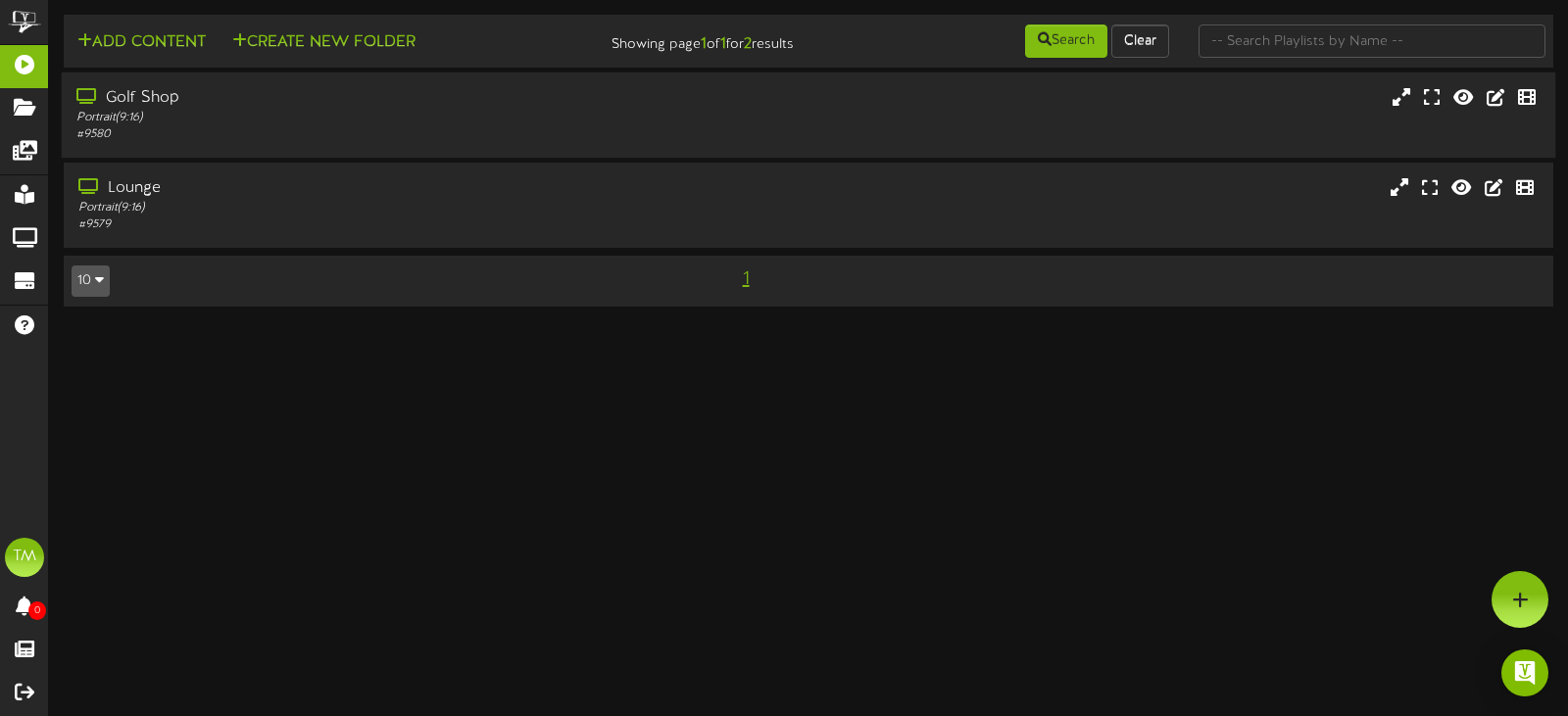
click at [244, 97] on div "Golf Shop" at bounding box center [373, 98] width 593 height 23
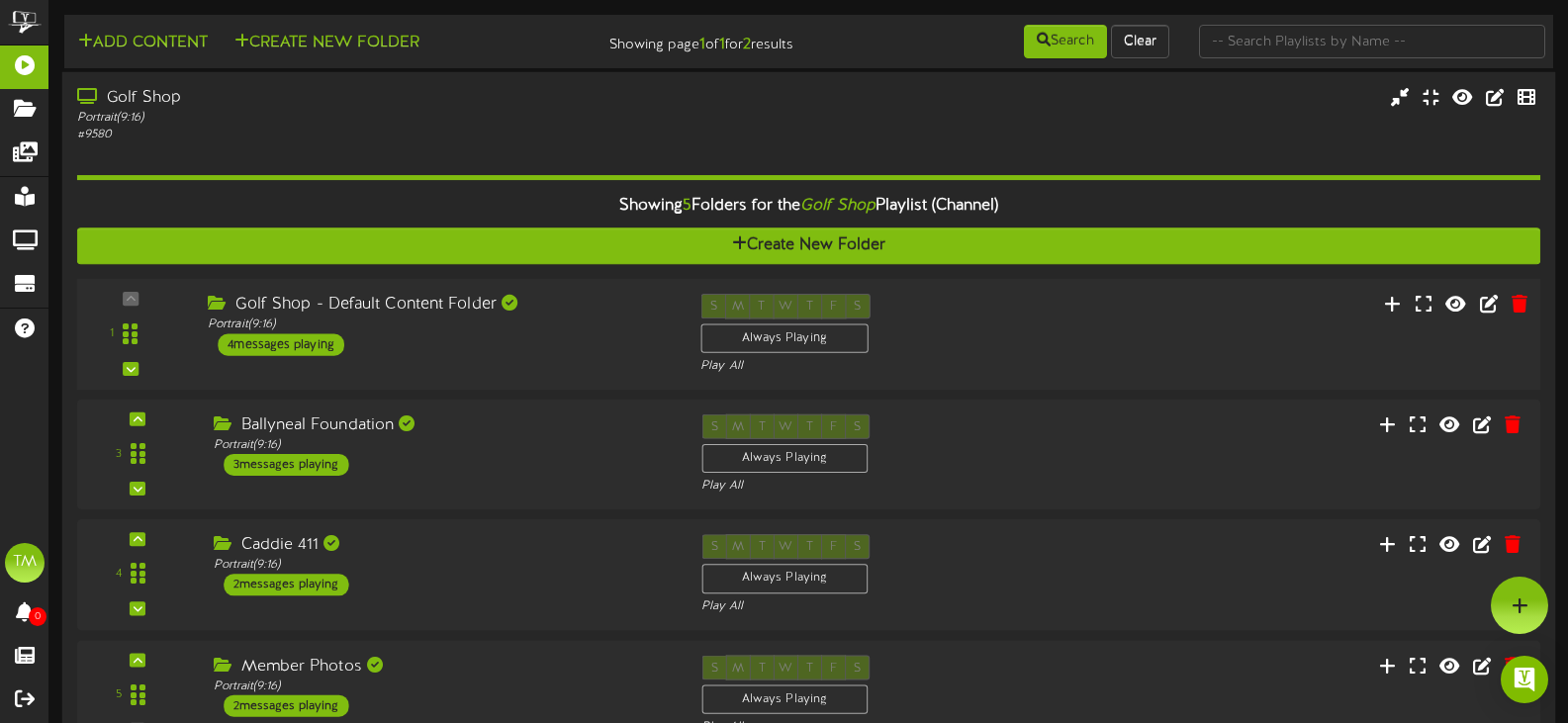
click at [576, 362] on div "1 ( 9:16" at bounding box center [808, 335] width 1478 height 81
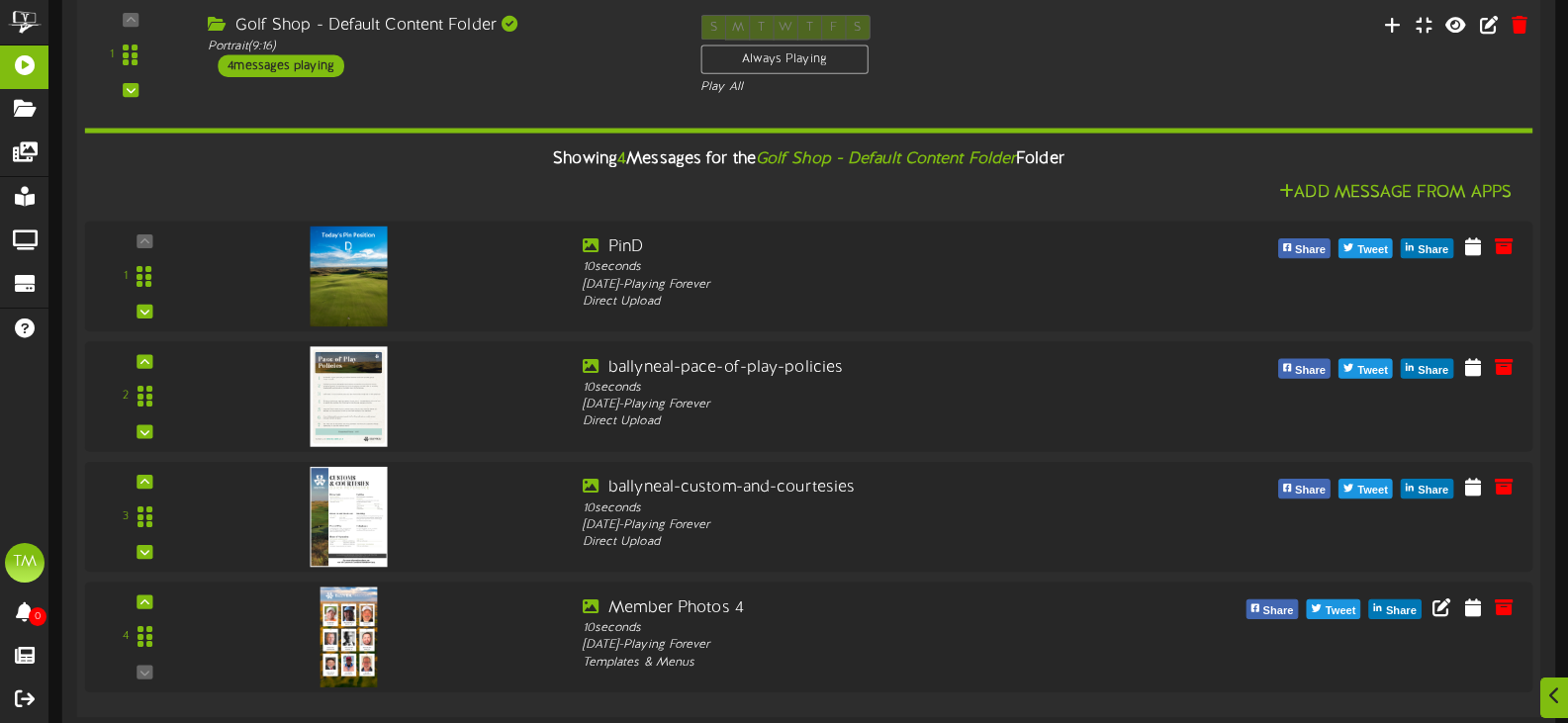
scroll to position [297, 0]
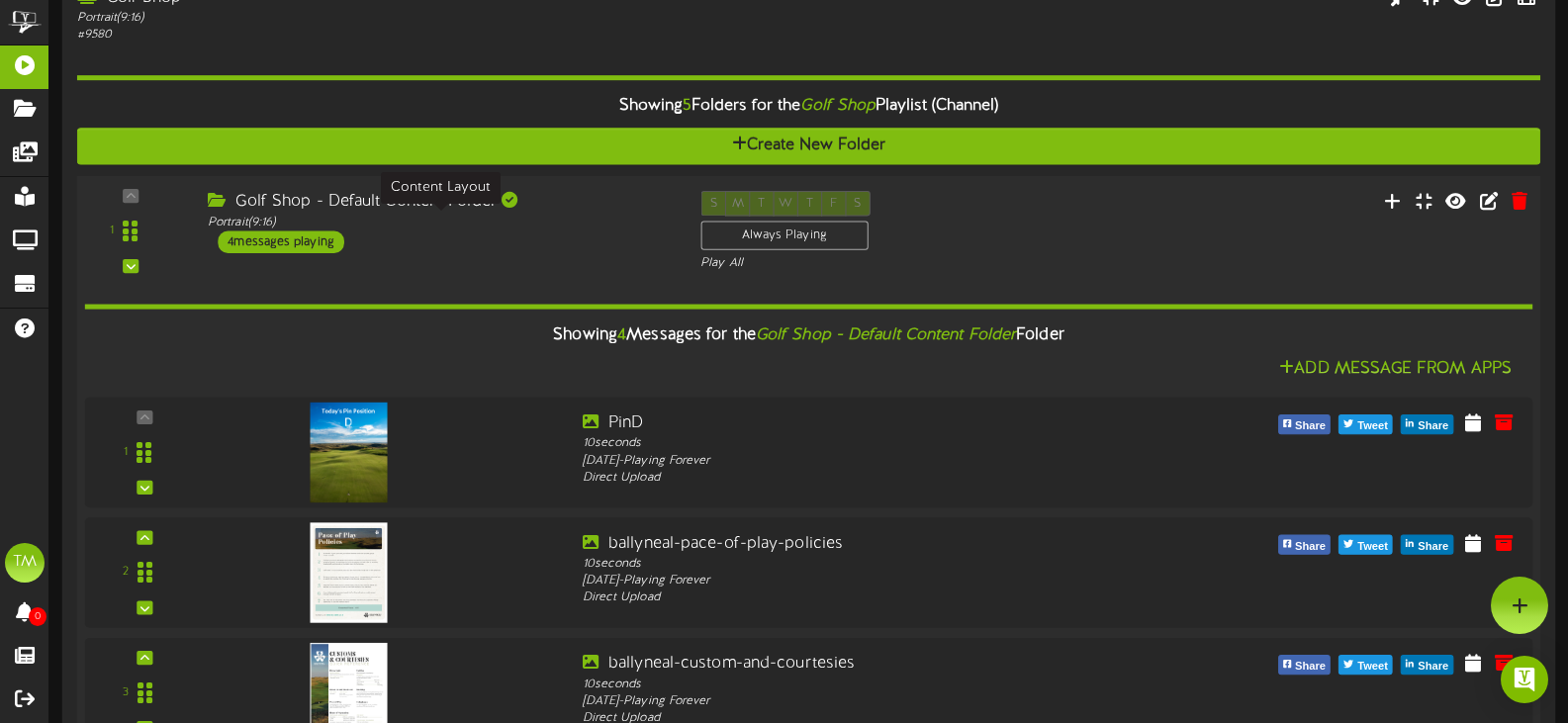
click at [567, 217] on div "Portrait ( 9:16 )" at bounding box center [439, 221] width 463 height 17
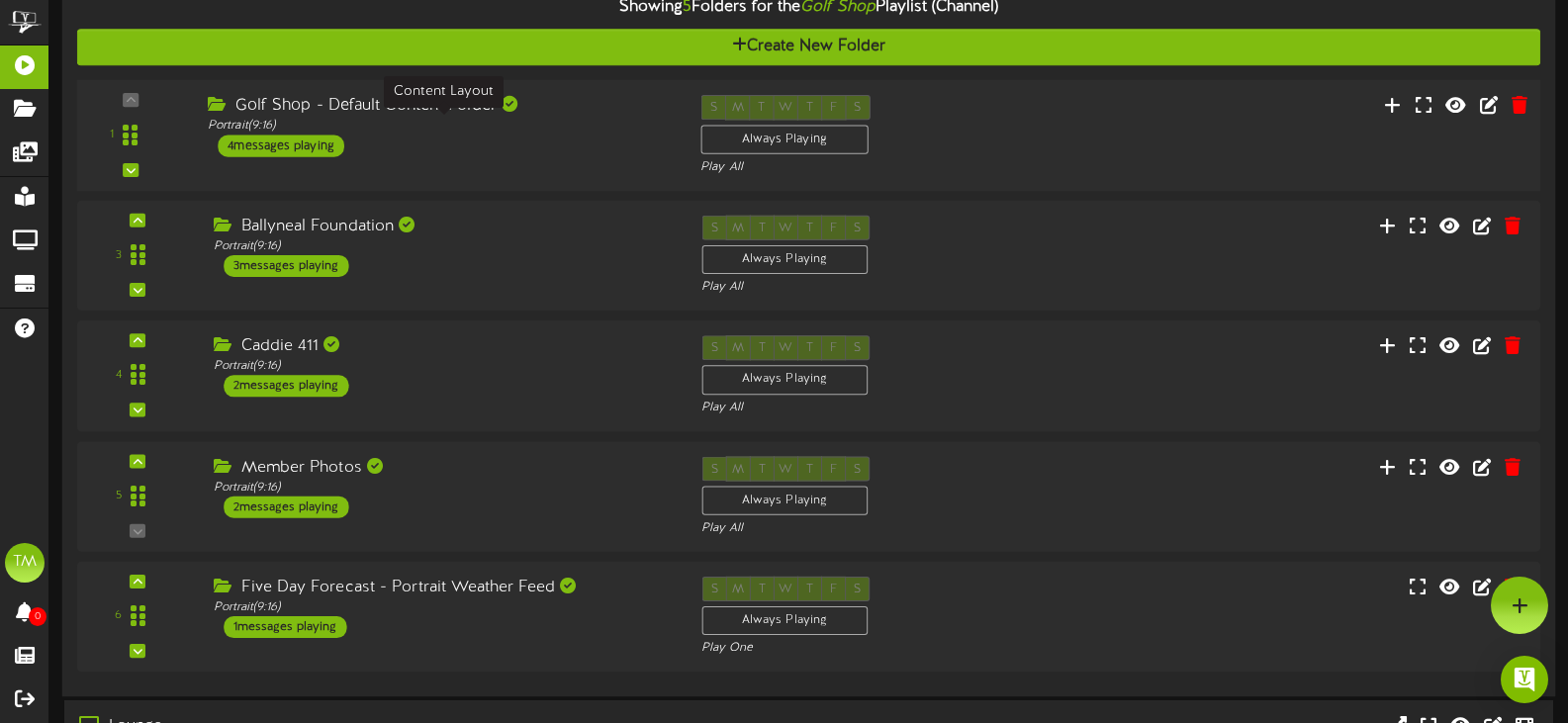
scroll to position [45, 0]
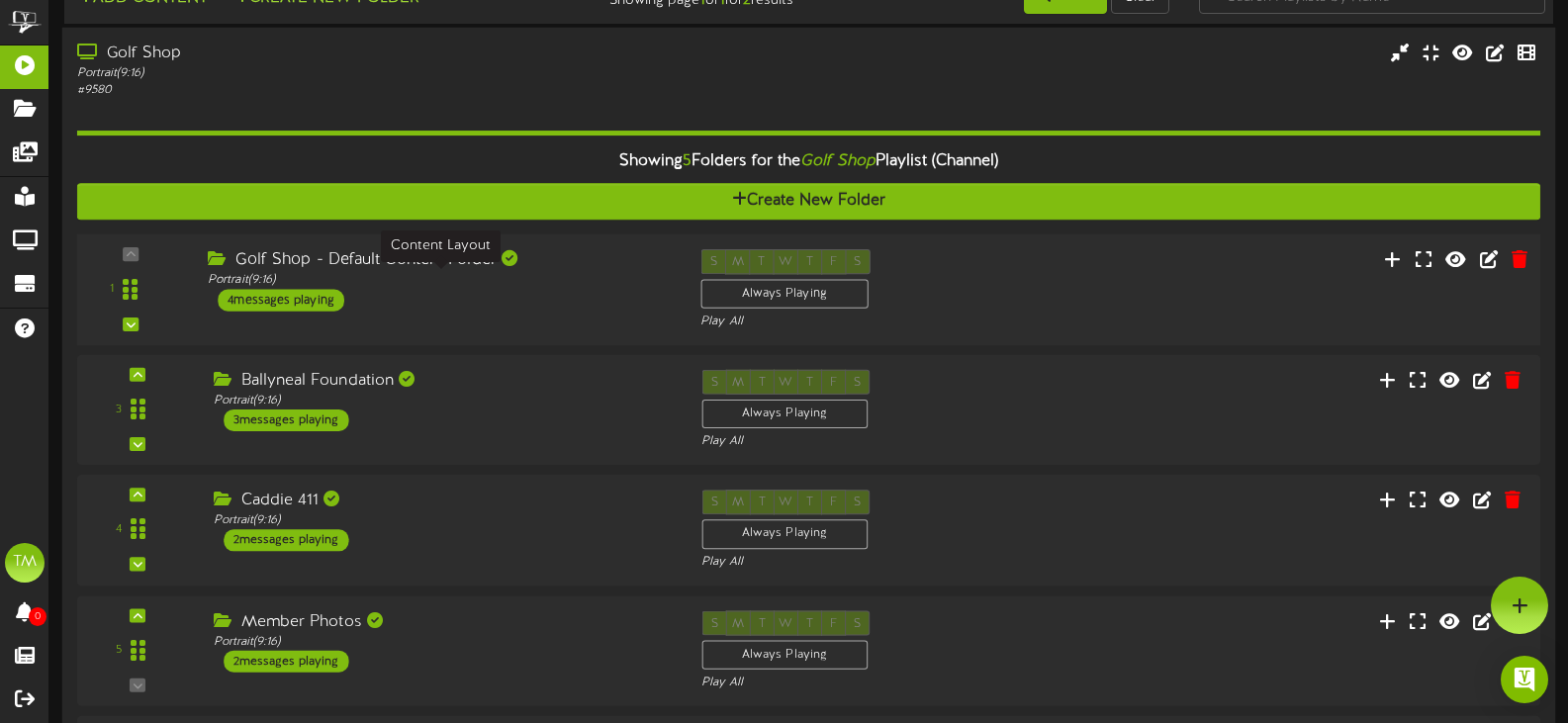
click at [571, 277] on div "Portrait ( 9:16 )" at bounding box center [439, 280] width 463 height 17
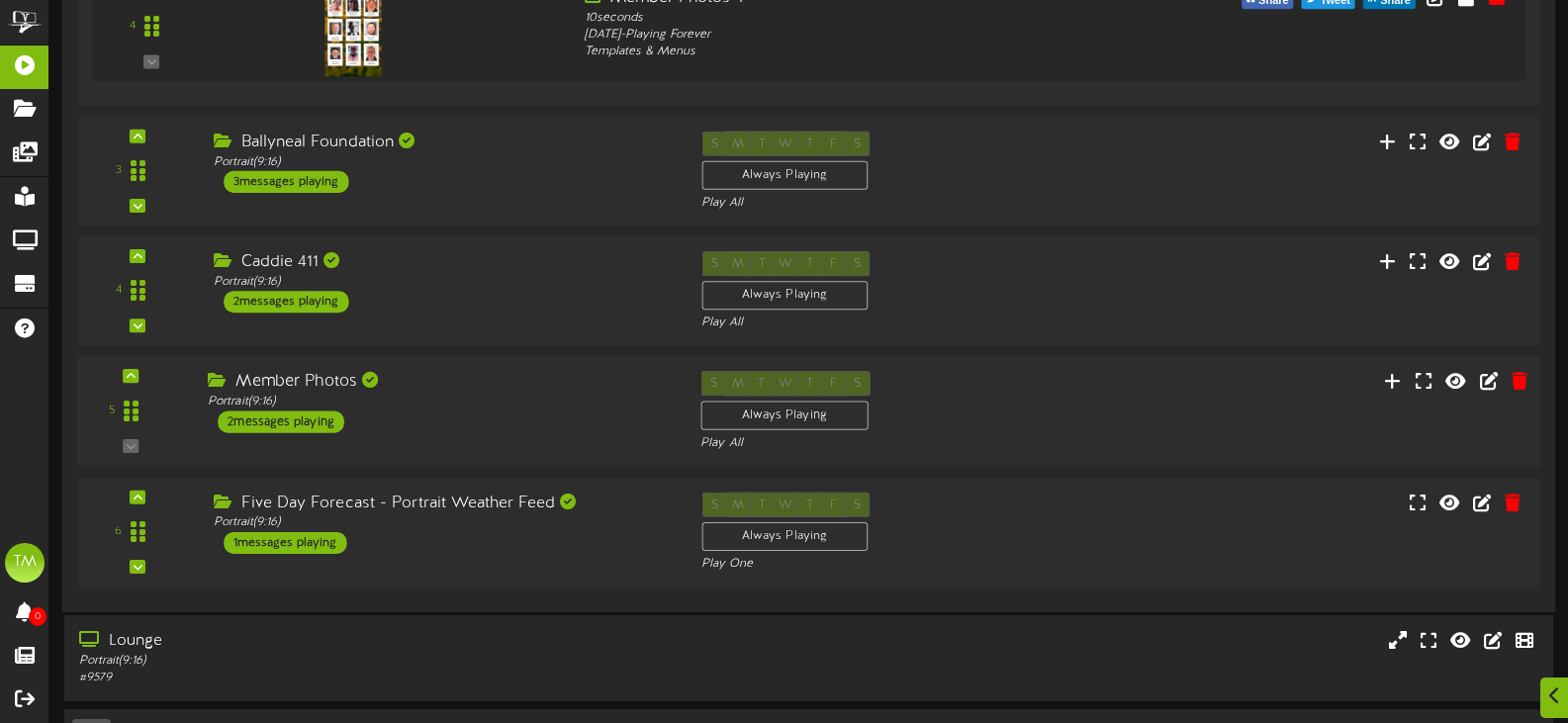
scroll to position [935, 0]
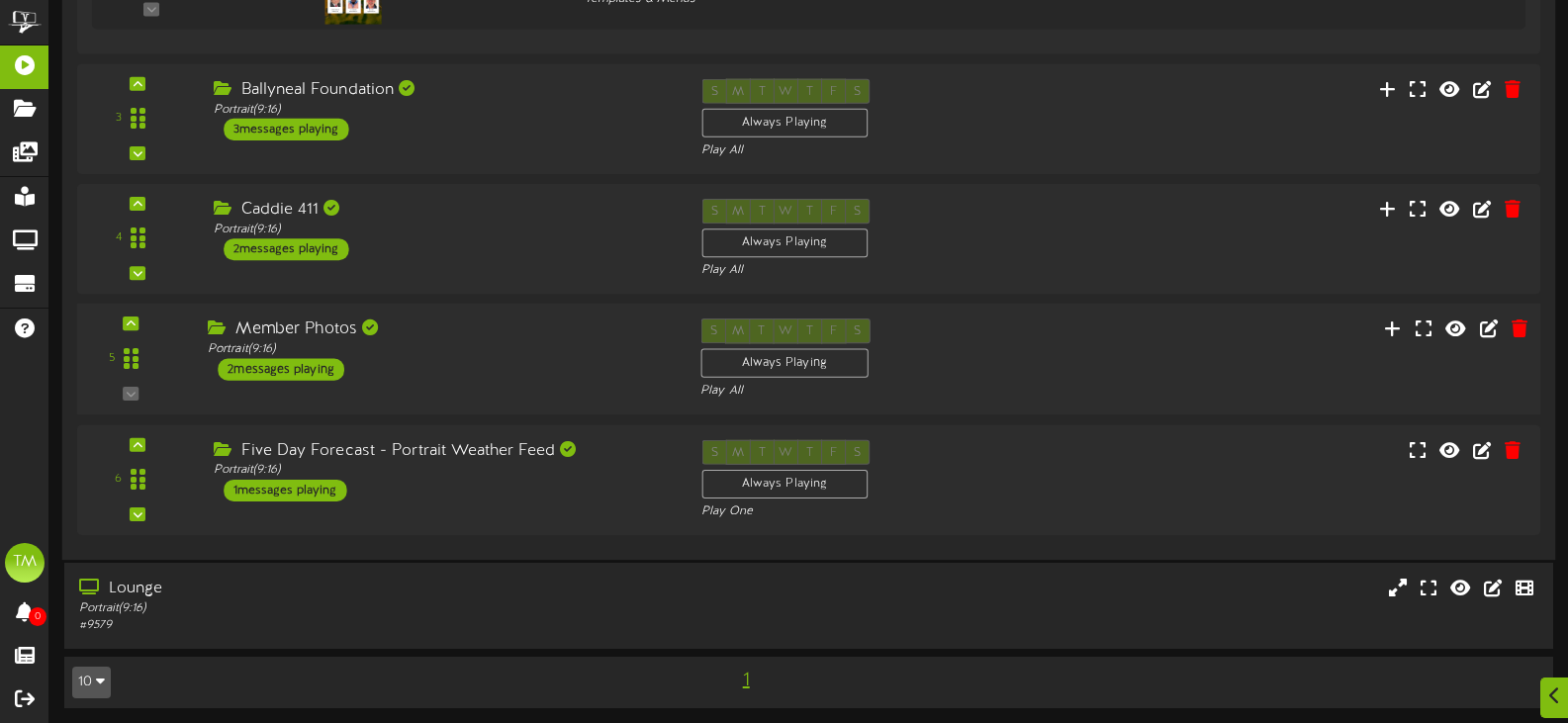
click at [530, 370] on div "Member Photos Portrait ( 9:16 ) 2 messages playing" at bounding box center [439, 350] width 493 height 63
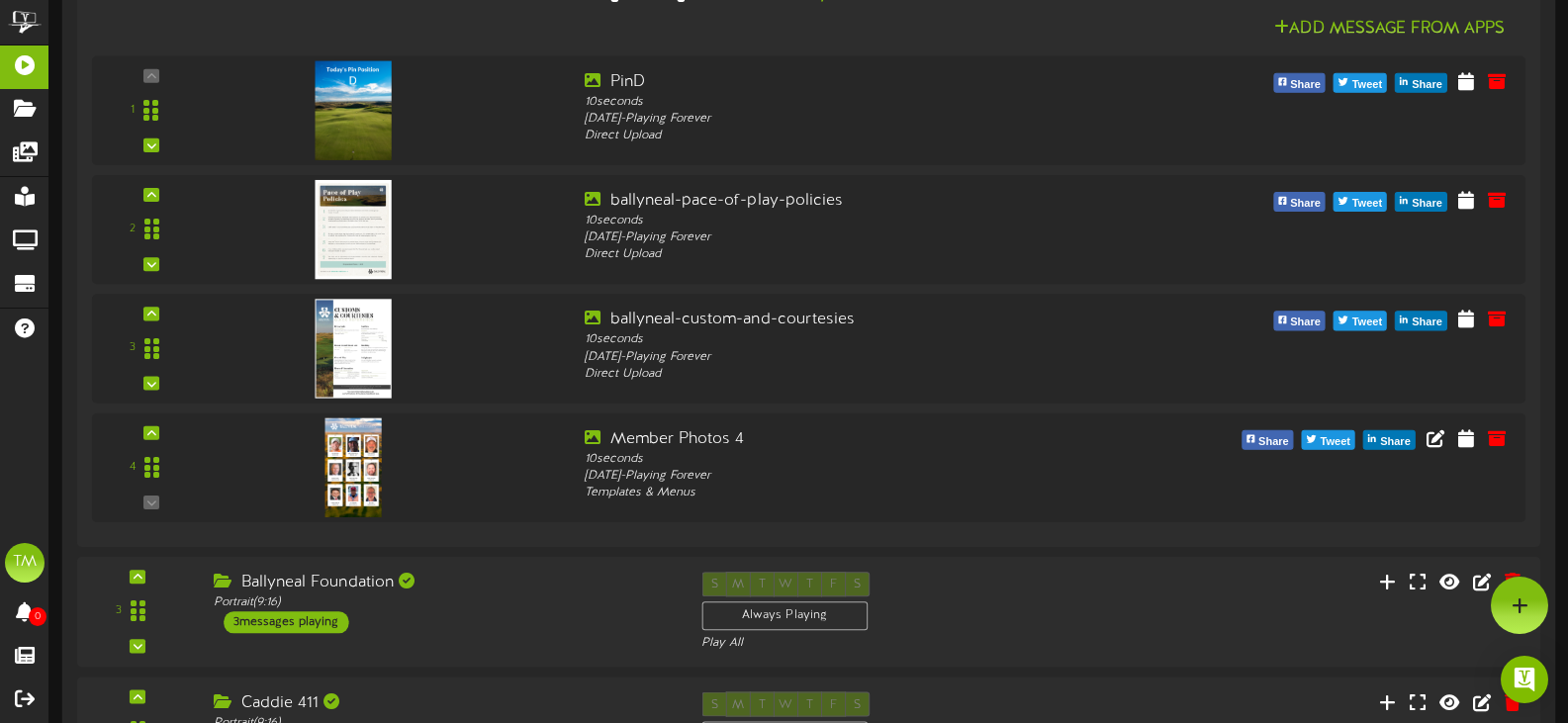
scroll to position [440, 0]
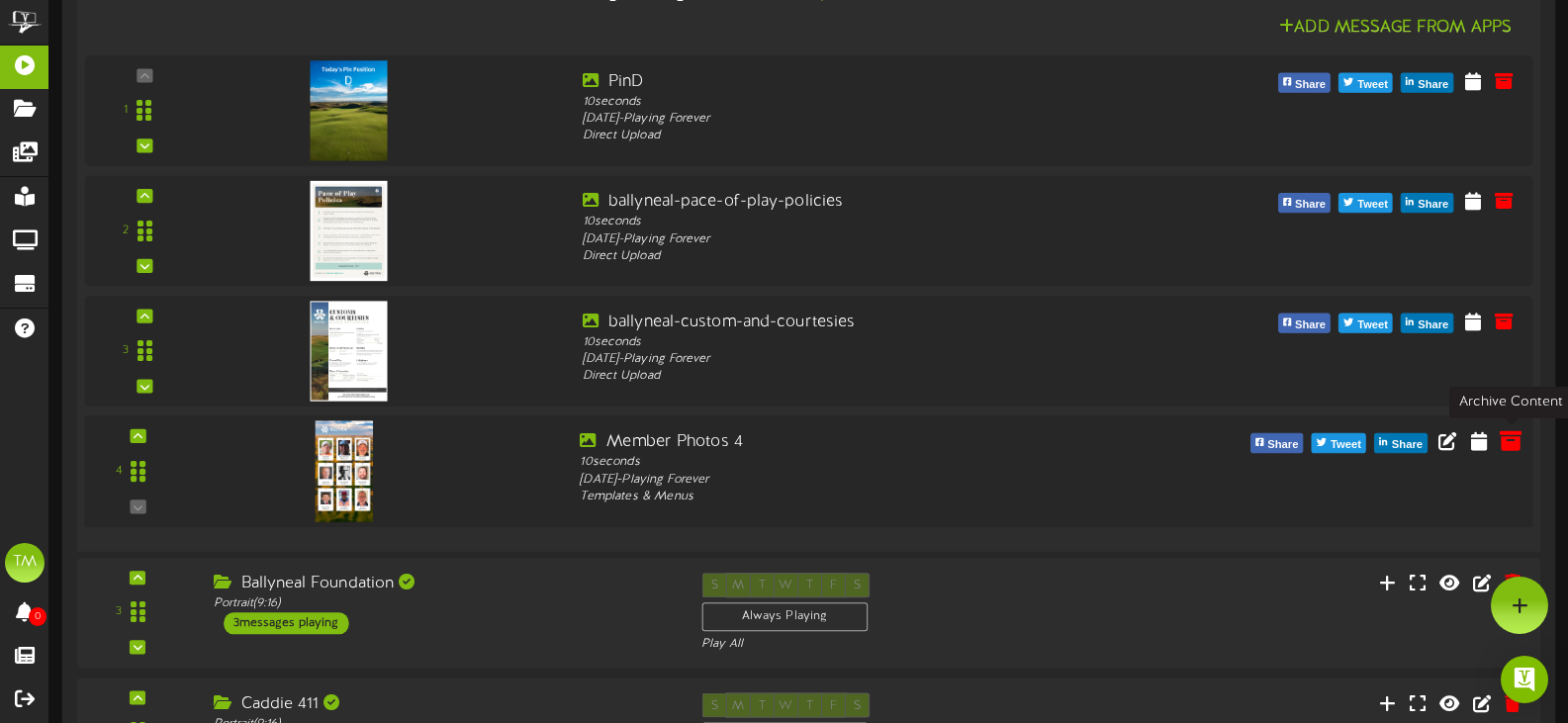
click at [1504, 442] on icon at bounding box center [1510, 440] width 22 height 22
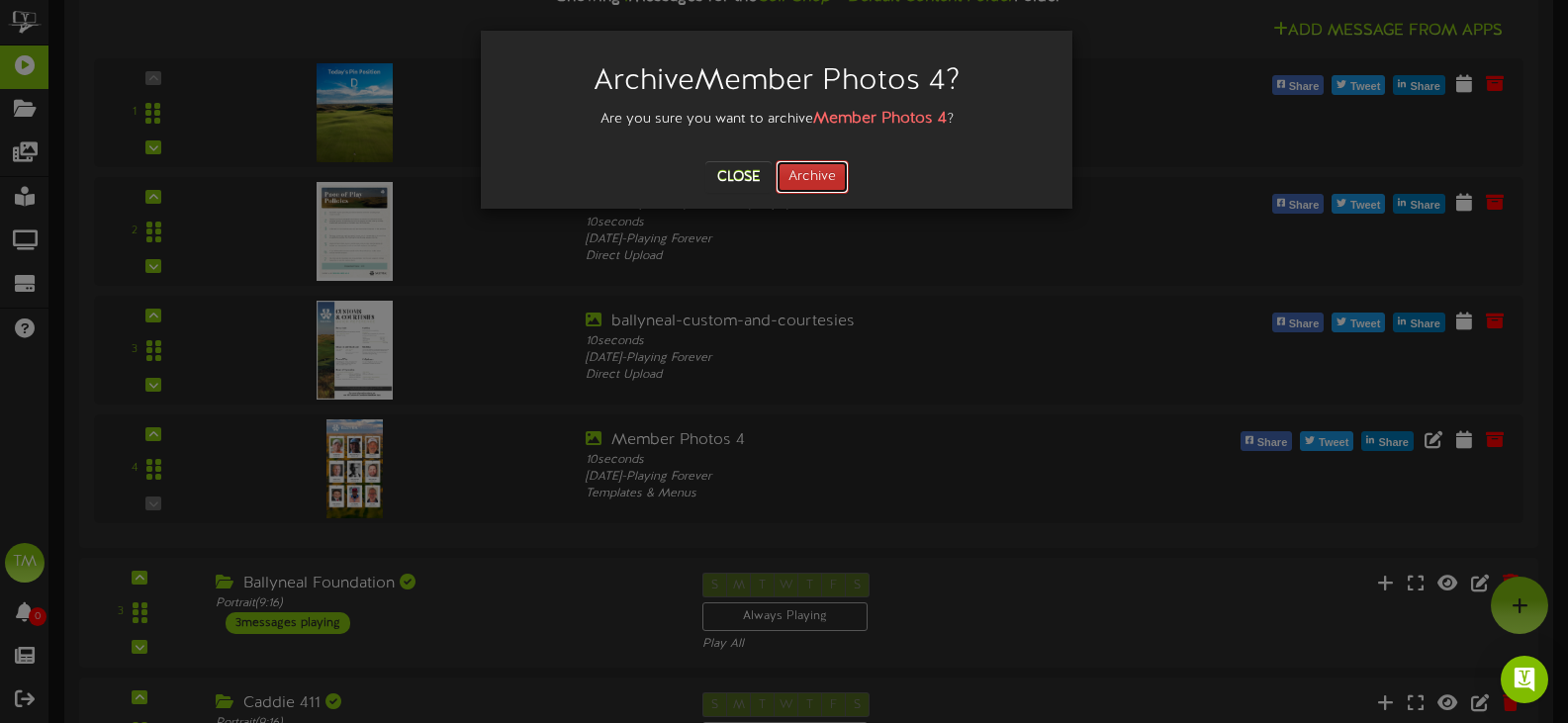
click at [821, 186] on button "Archive" at bounding box center [812, 177] width 73 height 34
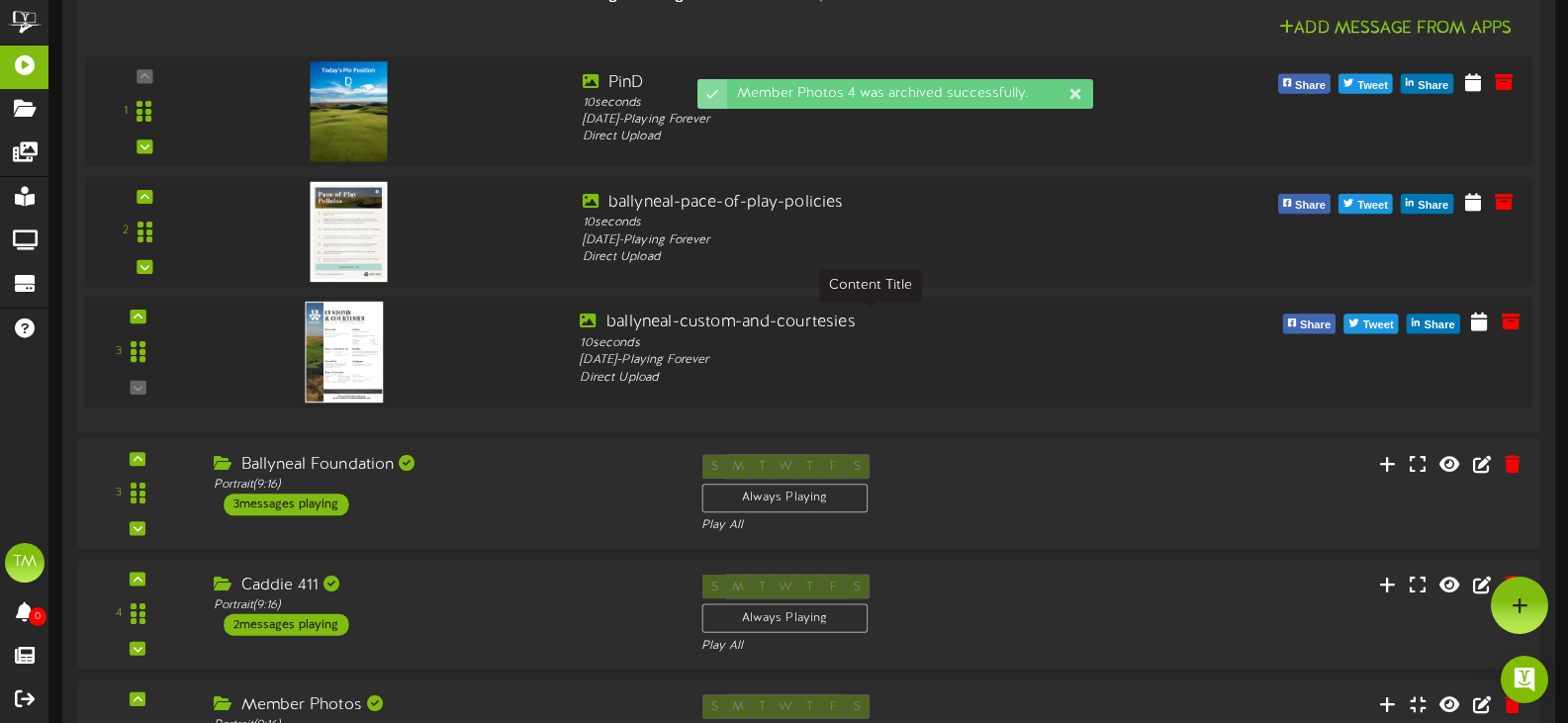
scroll to position [242, 0]
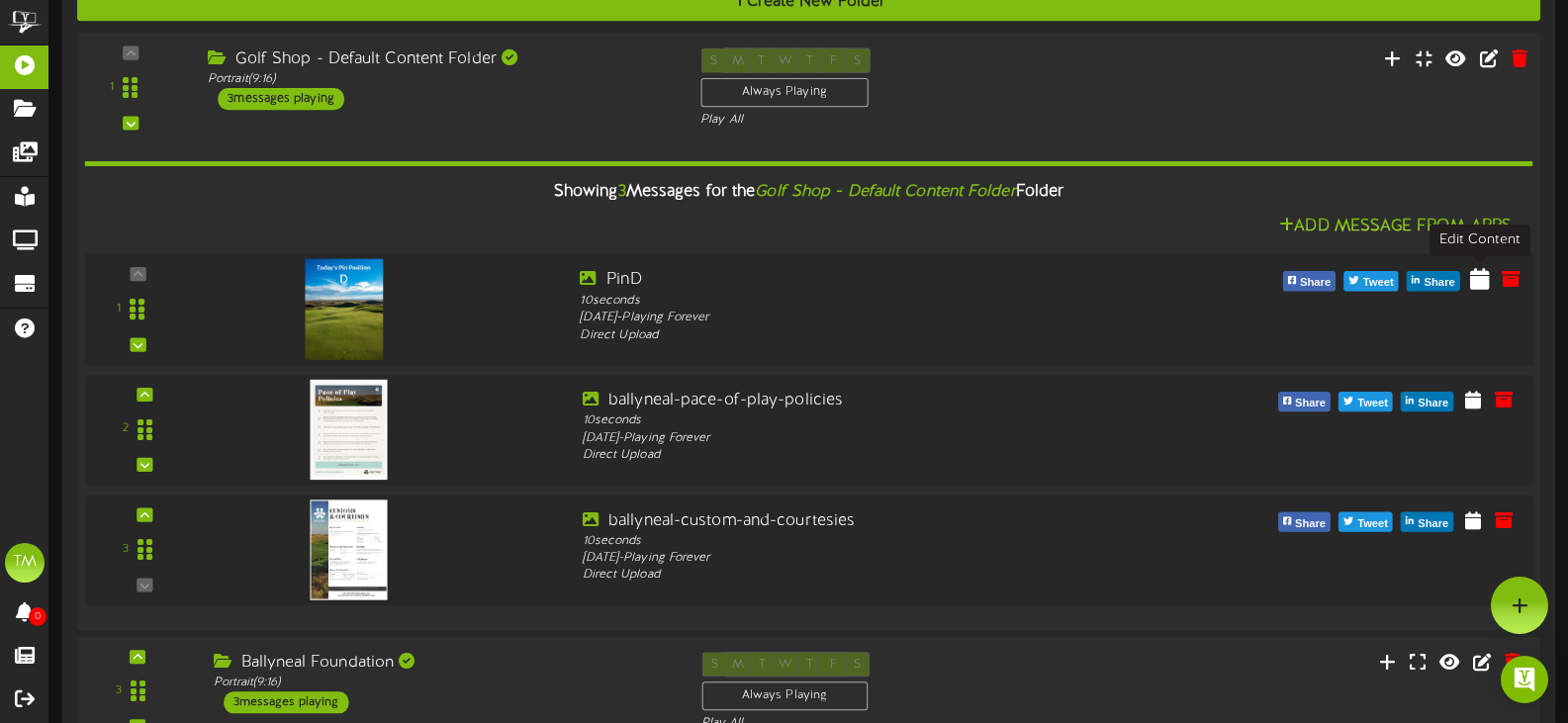
click at [1477, 283] on icon at bounding box center [1480, 278] width 20 height 22
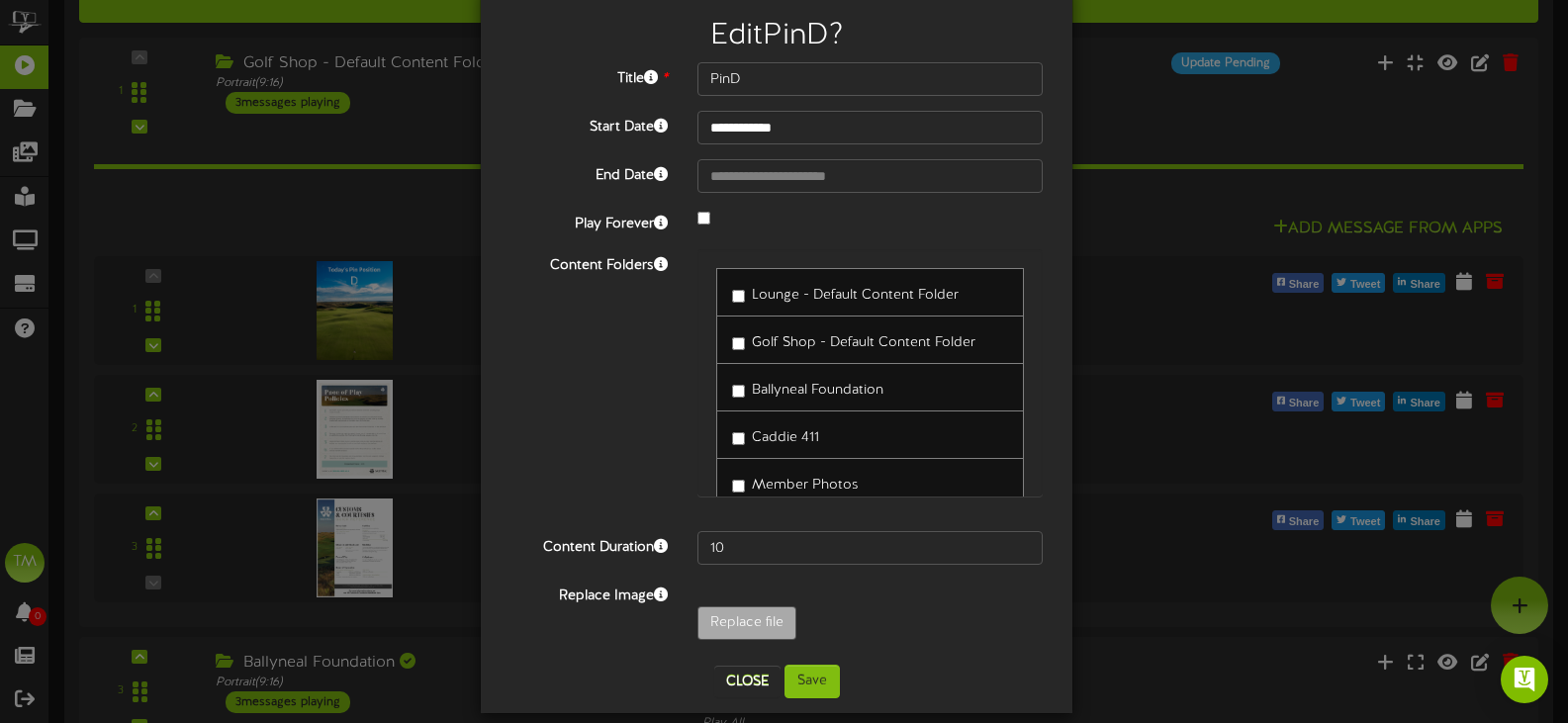
scroll to position [67, 0]
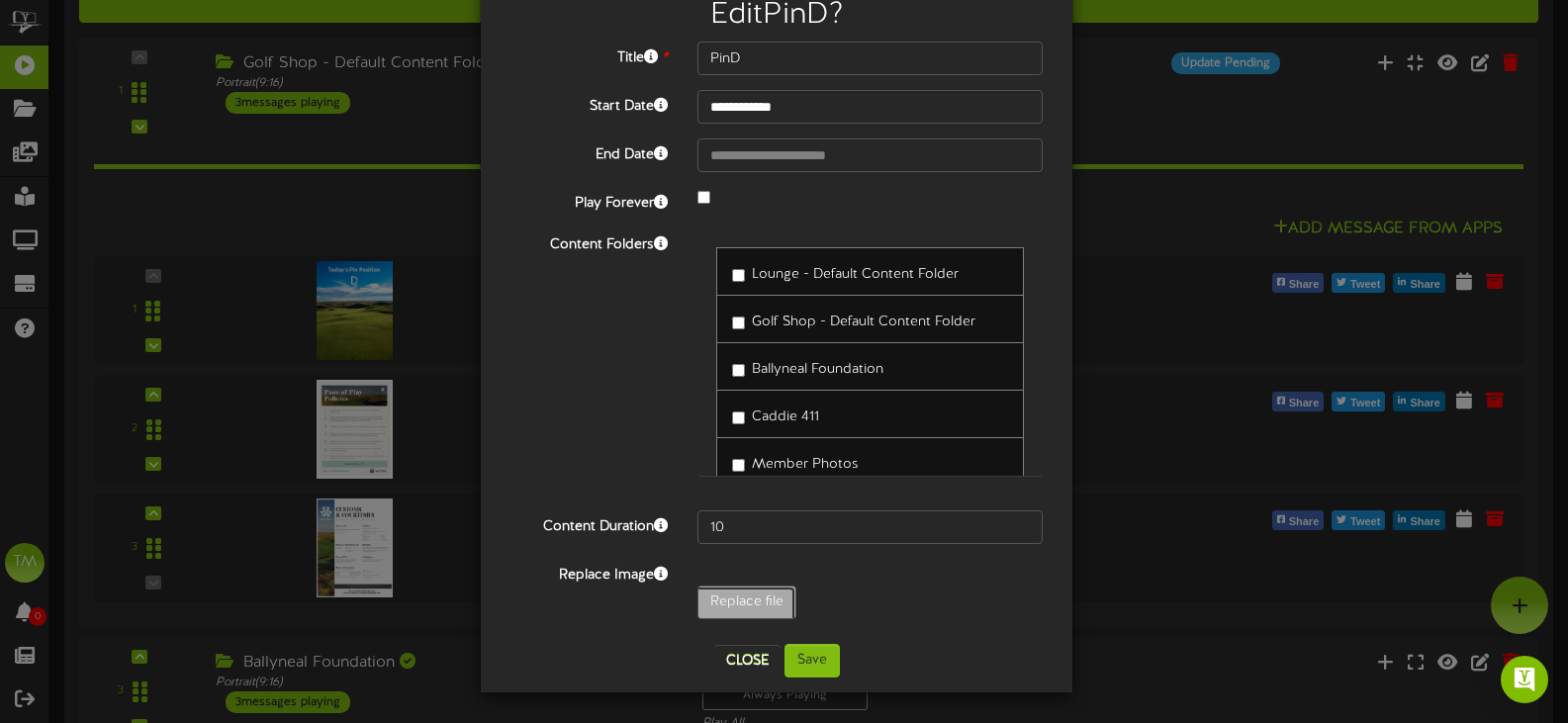
type input "**********"
type input "[PERSON_NAME]"
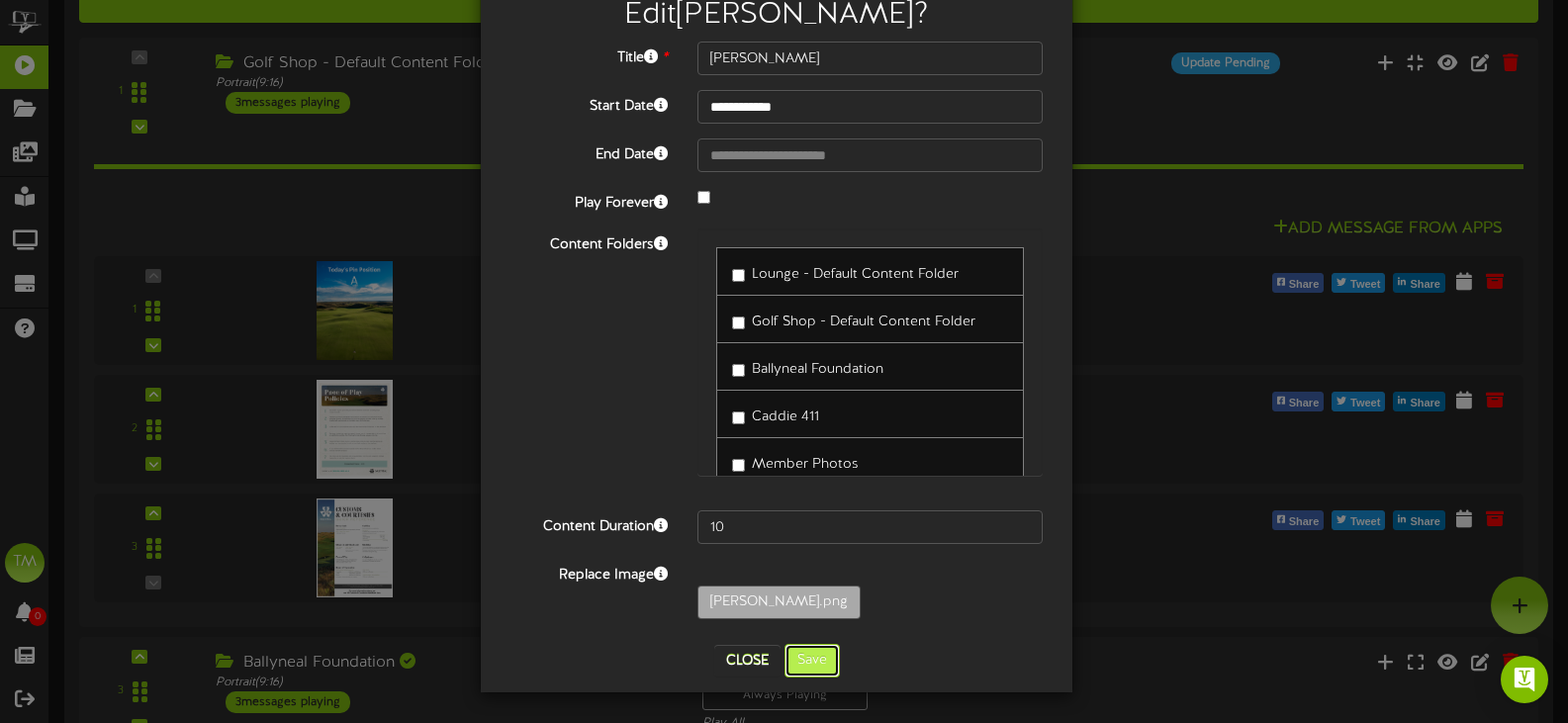
click at [792, 655] on button "Save" at bounding box center [812, 661] width 56 height 34
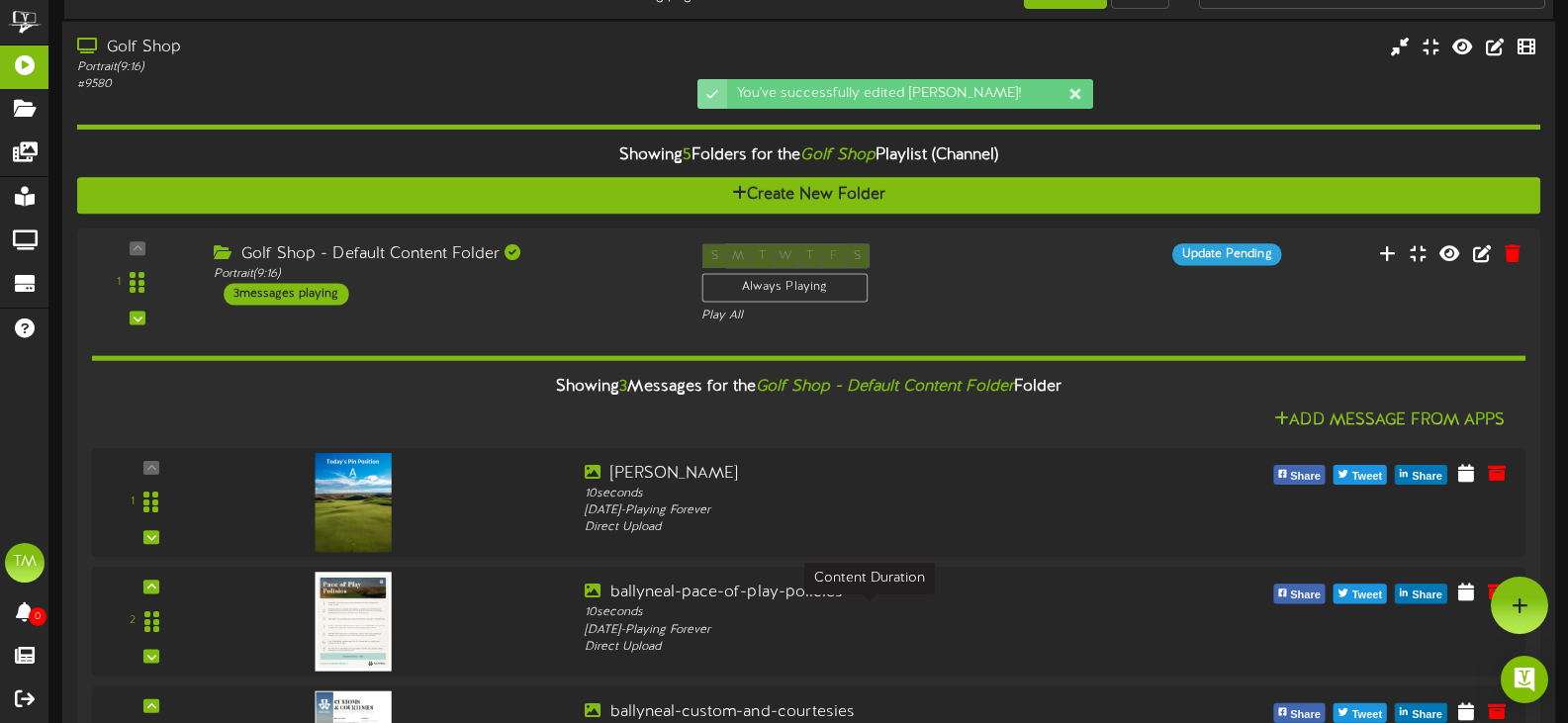
scroll to position [0, 0]
